Goal: Use online tool/utility: Utilize a website feature to perform a specific function

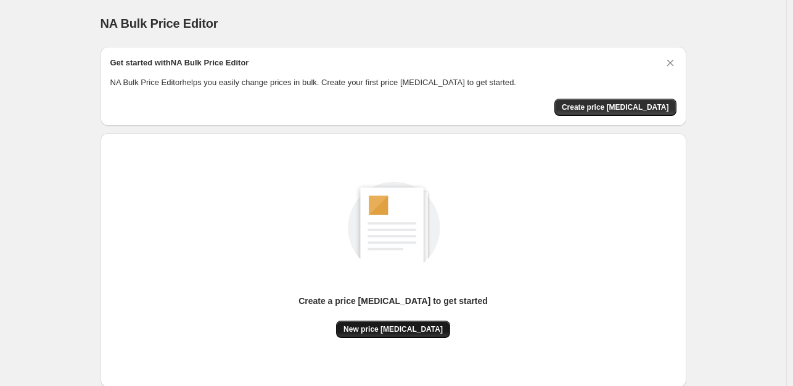
click at [401, 325] on span "New price [MEDICAL_DATA]" at bounding box center [392, 329] width 99 height 10
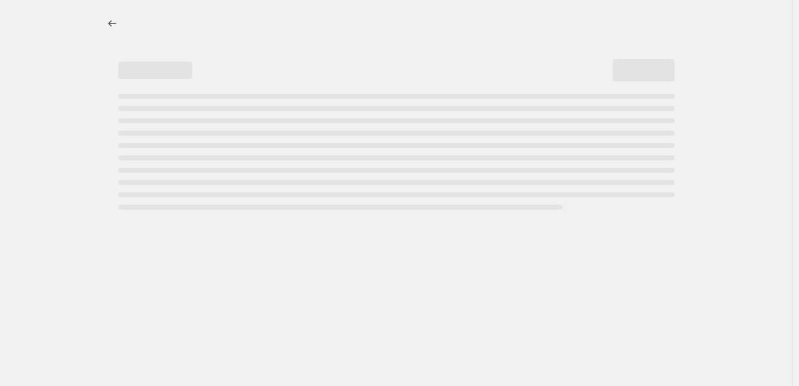
select select "percentage"
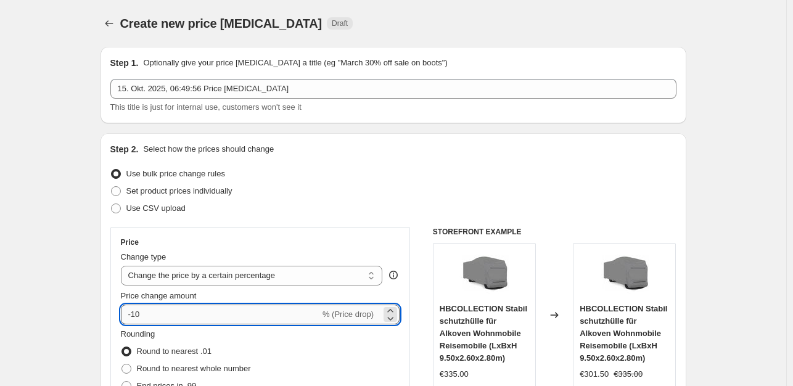
click at [190, 312] on input "-10" at bounding box center [220, 314] width 199 height 20
type input "-1"
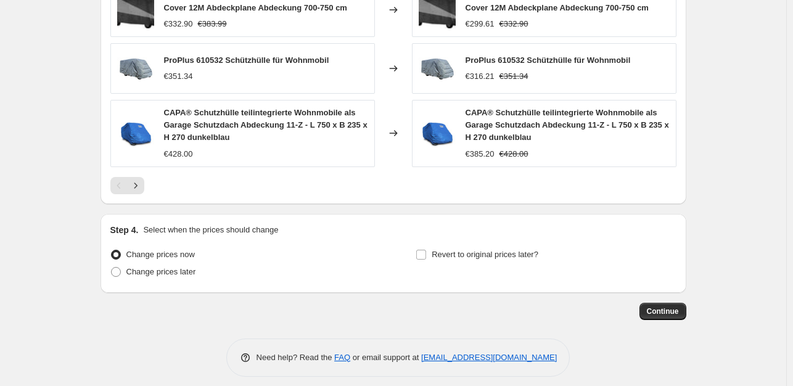
scroll to position [886, 0]
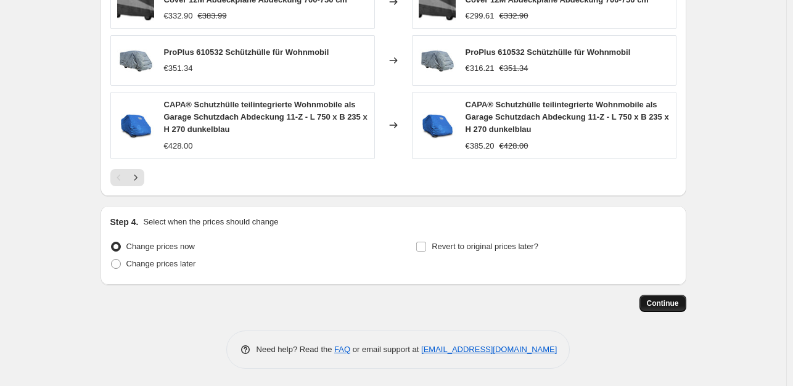
type input "-35"
click at [679, 307] on button "Continue" at bounding box center [662, 303] width 47 height 17
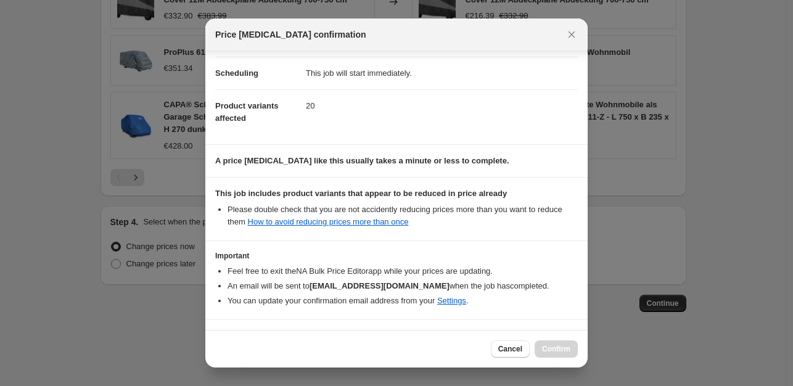
scroll to position [132, 0]
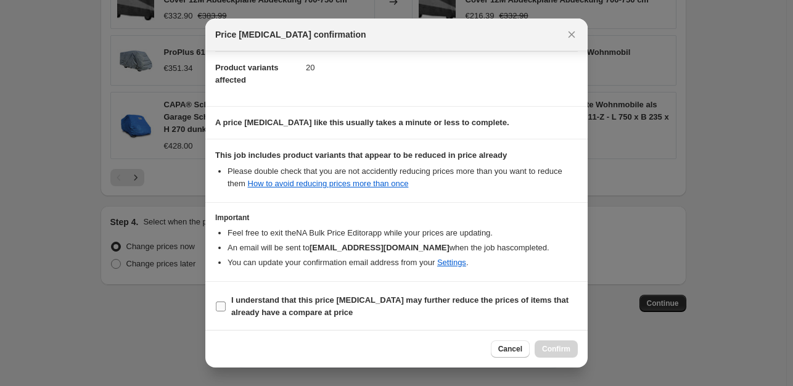
click at [217, 304] on input "I understand that this price [MEDICAL_DATA] may further reduce the prices of it…" at bounding box center [221, 306] width 10 height 10
checkbox input "true"
click at [559, 347] on span "Confirm" at bounding box center [556, 349] width 28 height 10
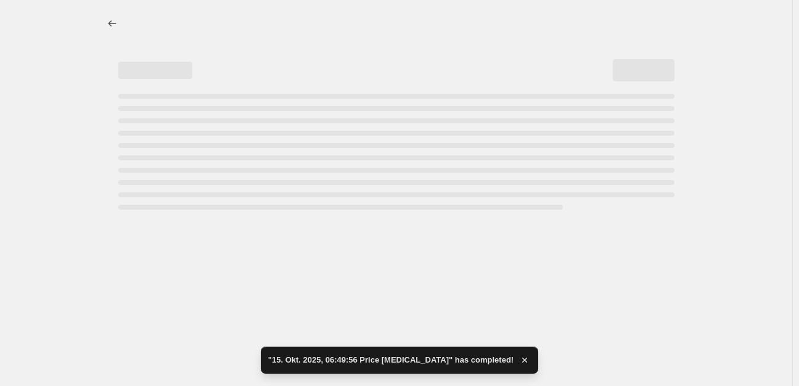
select select "percentage"
